Goal: Transaction & Acquisition: Subscribe to service/newsletter

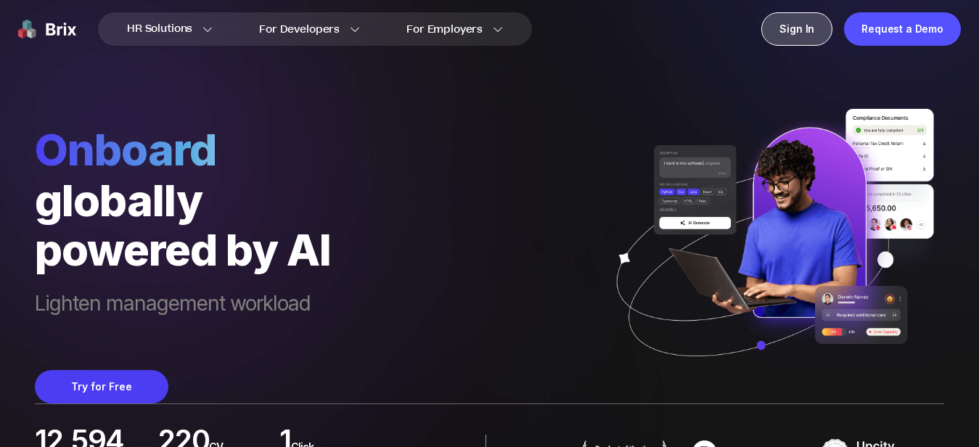
click at [809, 29] on div "Sign In" at bounding box center [796, 28] width 71 height 33
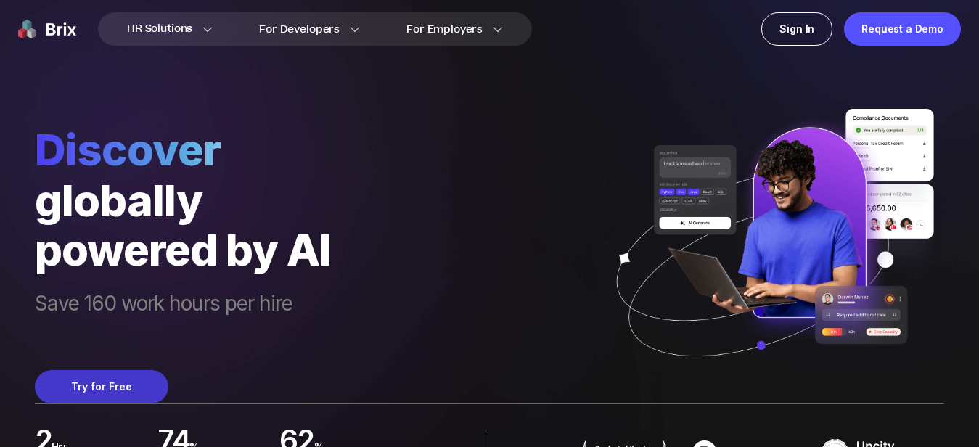
click at [78, 375] on button "Try for Free" at bounding box center [102, 386] width 134 height 33
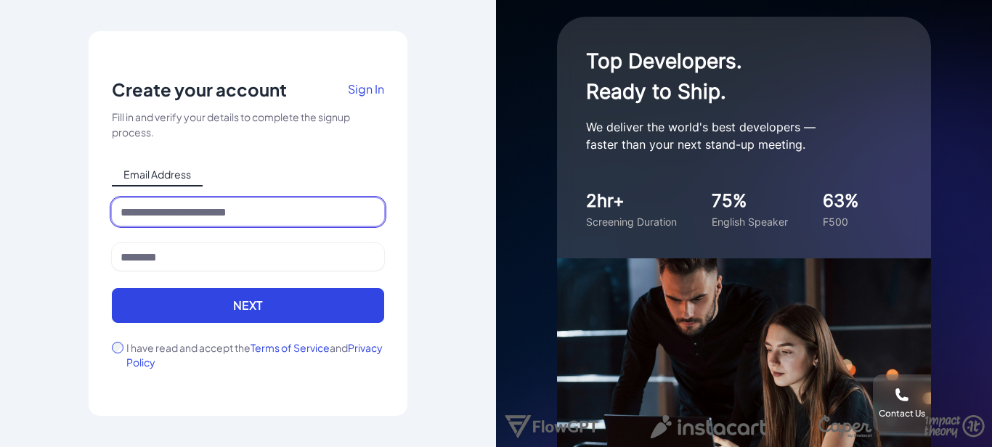
click at [298, 213] on input at bounding box center [248, 212] width 272 height 28
type input "**********"
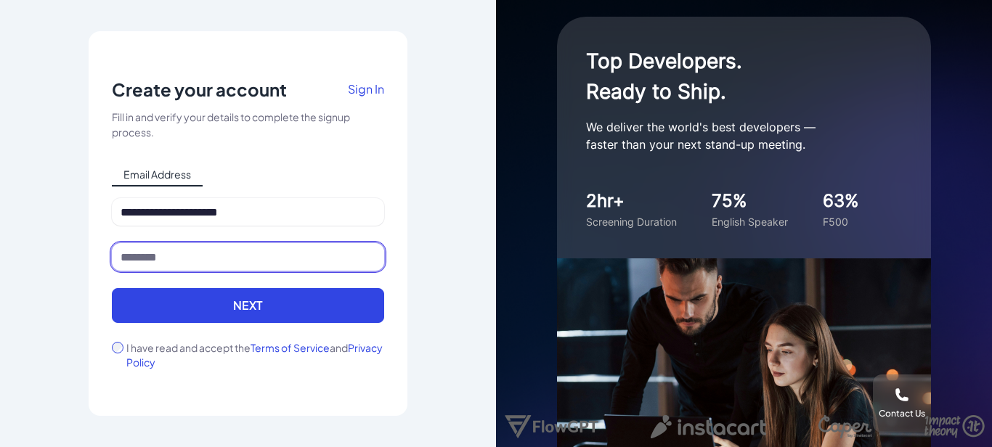
click at [244, 261] on input at bounding box center [248, 257] width 272 height 28
type input "*"
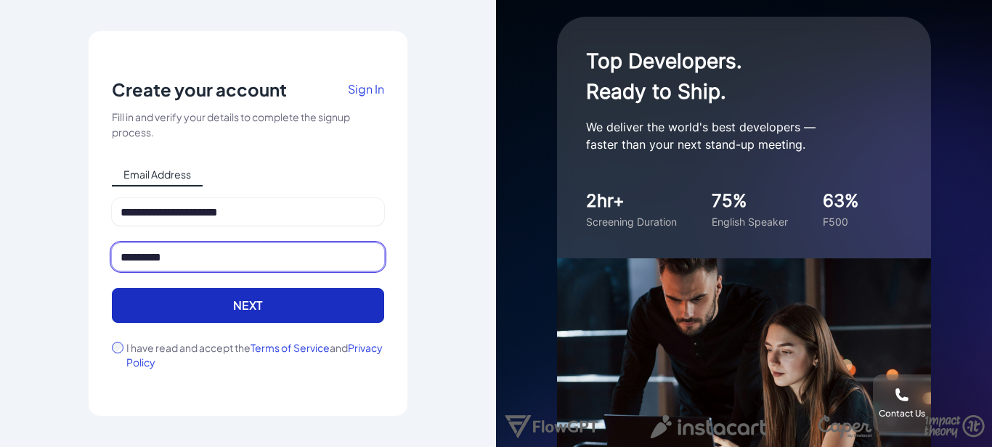
type input "*********"
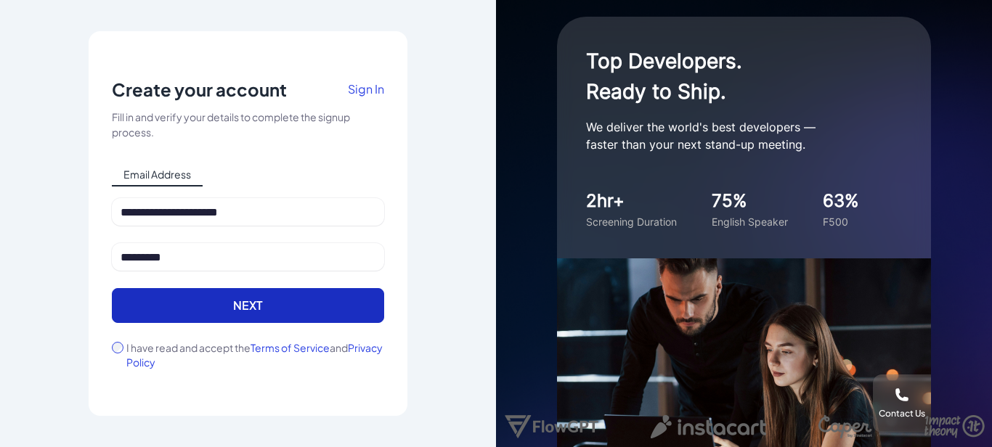
click at [269, 305] on button "Next" at bounding box center [248, 305] width 272 height 35
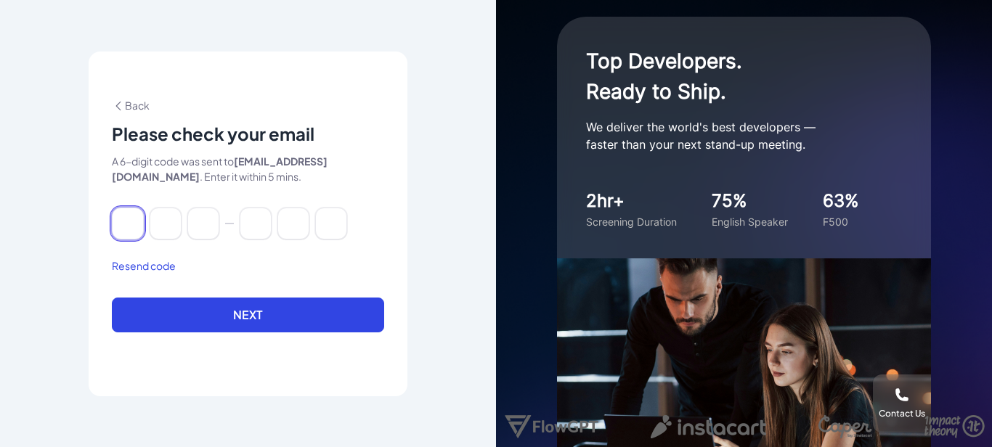
click at [122, 224] on input at bounding box center [128, 224] width 32 height 32
type input "*"
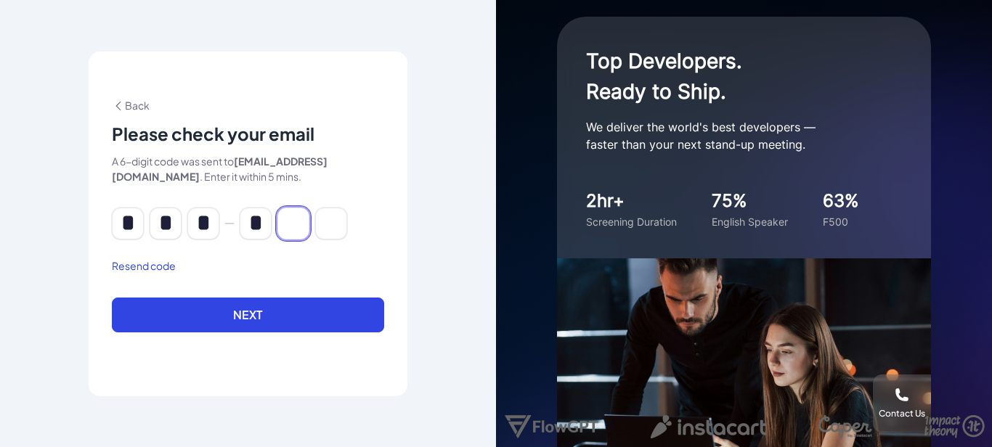
type input "*"
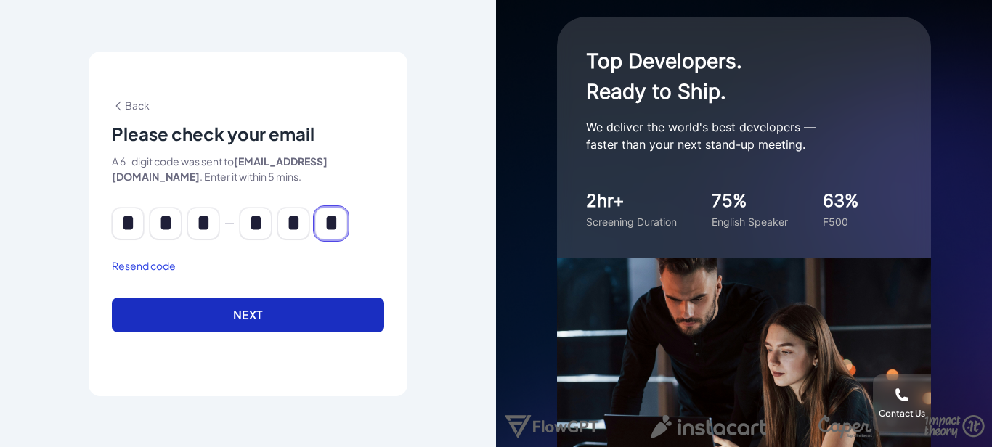
type input "*"
click at [165, 320] on button "Next" at bounding box center [248, 315] width 272 height 35
